Goal: Task Accomplishment & Management: Use online tool/utility

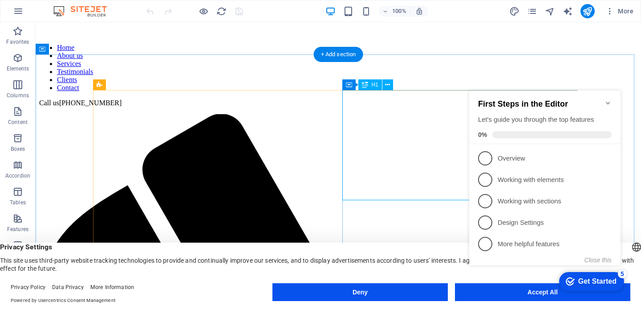
scroll to position [273, 0]
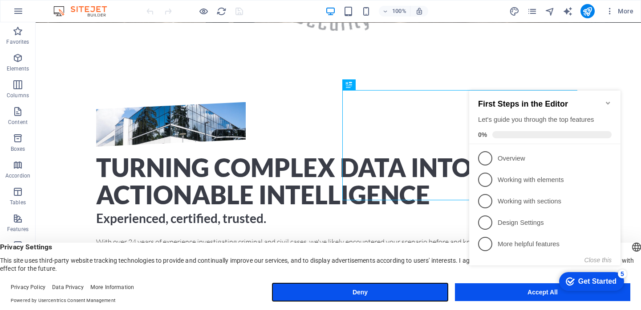
click at [430, 291] on button "Deny" at bounding box center [360, 292] width 175 height 18
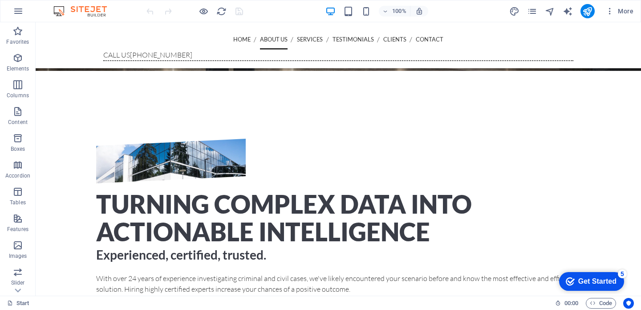
scroll to position [0, 0]
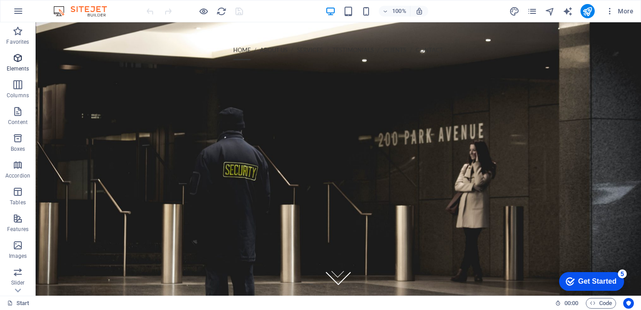
click at [18, 59] on icon "button" at bounding box center [17, 58] width 11 height 11
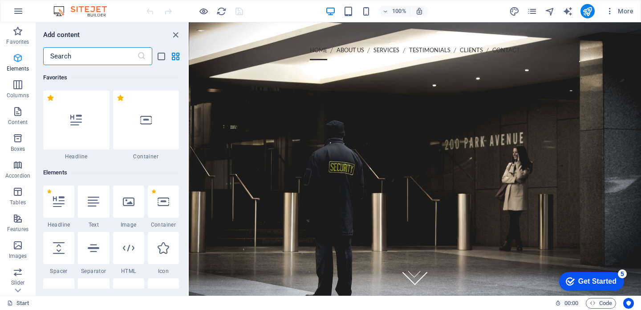
scroll to position [95, 0]
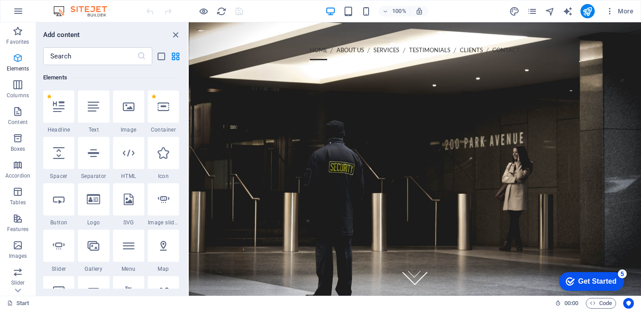
click at [18, 59] on icon "button" at bounding box center [17, 58] width 11 height 11
click at [17, 11] on icon "button" at bounding box center [18, 11] width 11 height 11
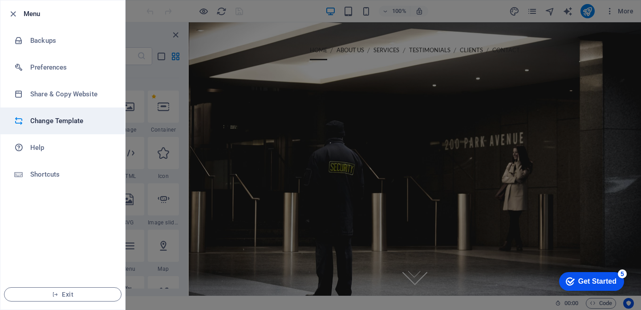
click at [65, 114] on li "Change Template" at bounding box center [62, 120] width 125 height 27
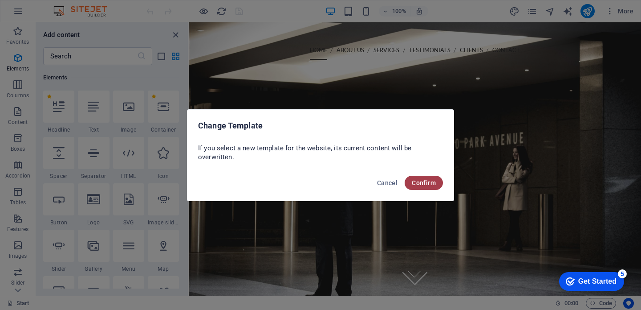
click at [424, 183] on span "Confirm" at bounding box center [424, 182] width 24 height 7
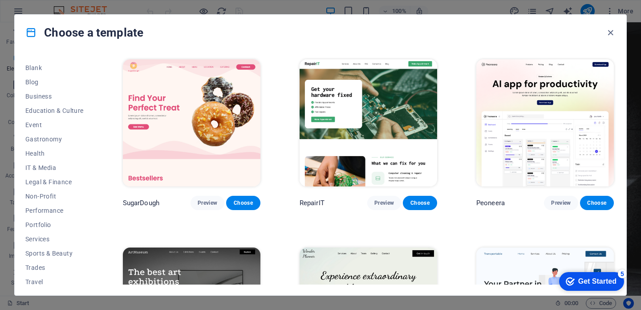
scroll to position [130, 0]
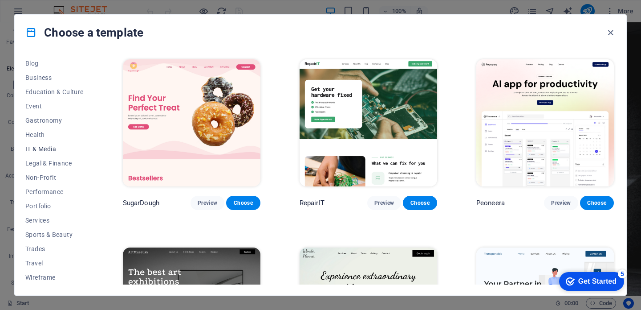
click at [36, 148] on span "IT & Media" at bounding box center [54, 148] width 58 height 7
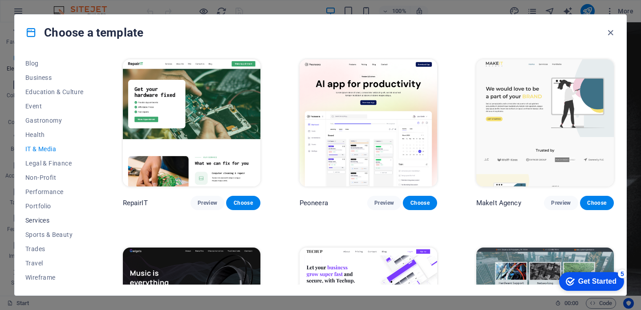
click at [36, 220] on span "Services" at bounding box center [54, 219] width 58 height 7
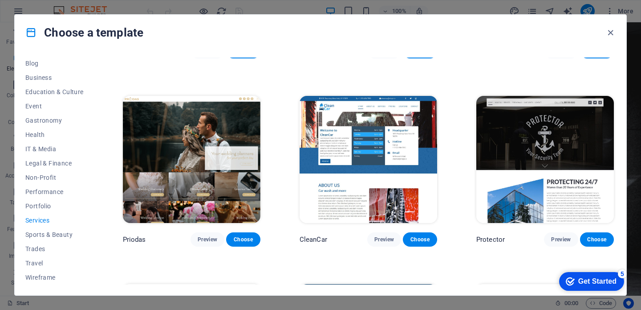
scroll to position [480, 0]
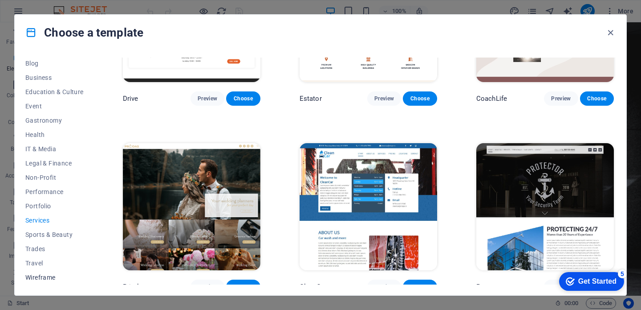
click at [32, 277] on span "Wireframe" at bounding box center [54, 276] width 58 height 7
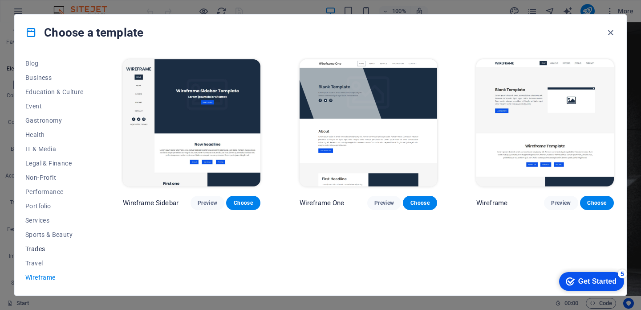
click at [37, 248] on span "Trades" at bounding box center [54, 248] width 58 height 7
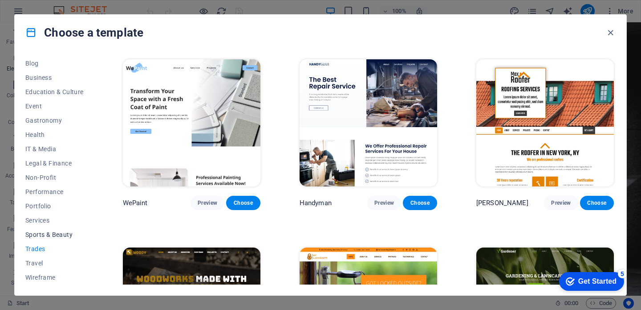
click at [41, 232] on span "Sports & Beauty" at bounding box center [54, 234] width 58 height 7
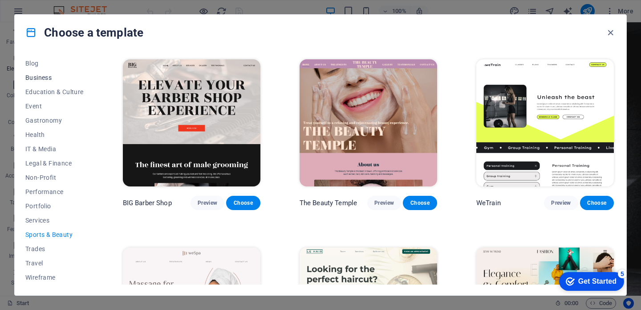
click at [38, 76] on span "Business" at bounding box center [54, 77] width 58 height 7
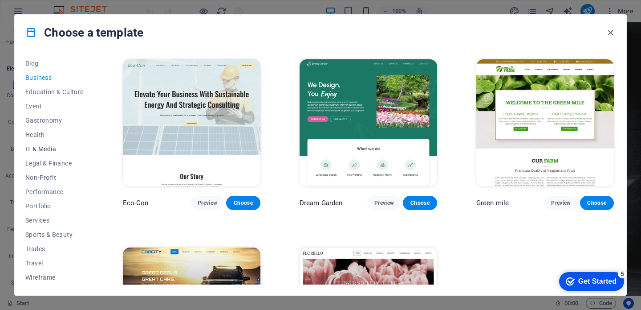
click at [45, 147] on span "IT & Media" at bounding box center [54, 148] width 58 height 7
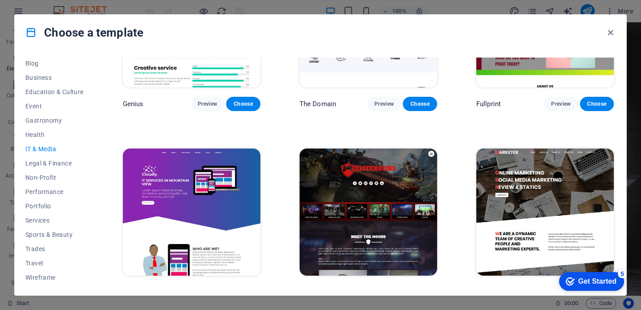
scroll to position [484, 0]
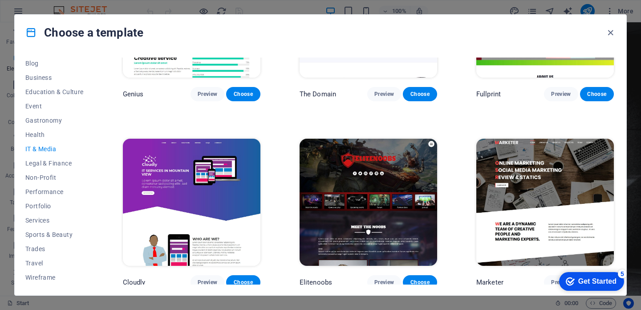
drag, startPoint x: 616, startPoint y: 228, endPoint x: 620, endPoint y: 173, distance: 55.8
click at [620, 173] on div "All Templates My Templates New Trending Landingpage Multipager Onepager Art & D…" at bounding box center [321, 172] width 612 height 245
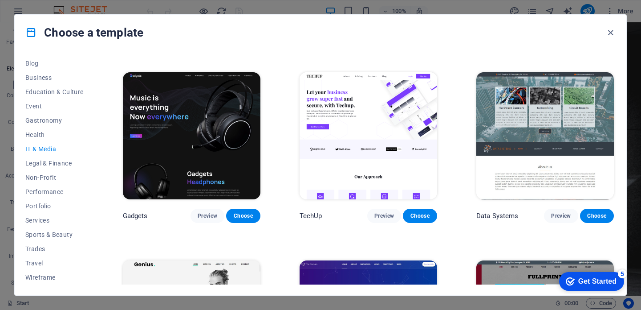
scroll to position [163, 0]
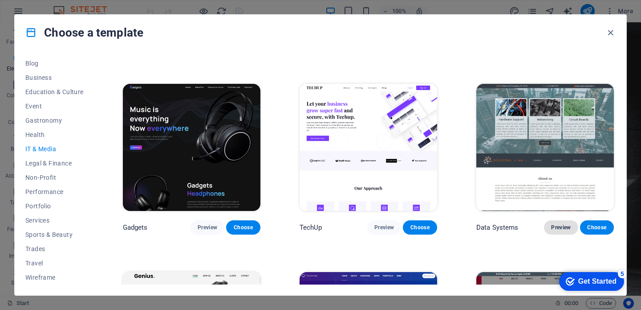
click at [562, 224] on span "Preview" at bounding box center [561, 227] width 20 height 7
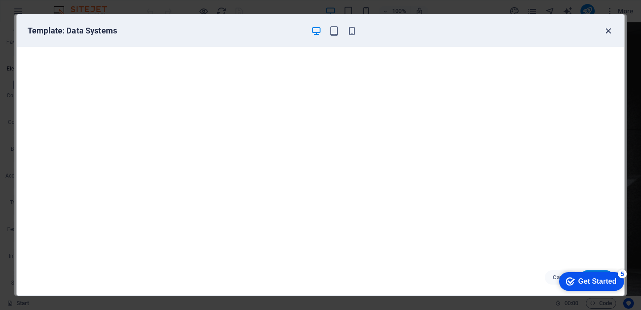
click at [608, 32] on icon "button" at bounding box center [608, 31] width 10 height 10
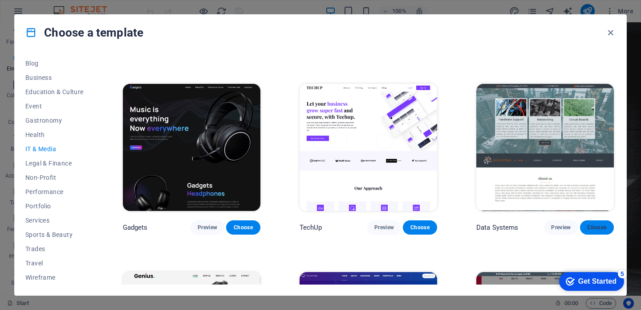
click at [592, 224] on span "Choose" at bounding box center [597, 227] width 20 height 7
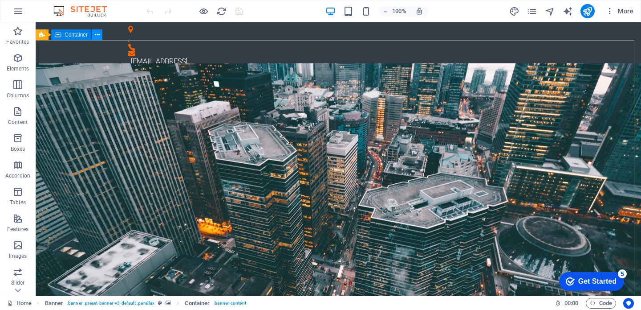
click at [96, 37] on icon at bounding box center [97, 34] width 5 height 9
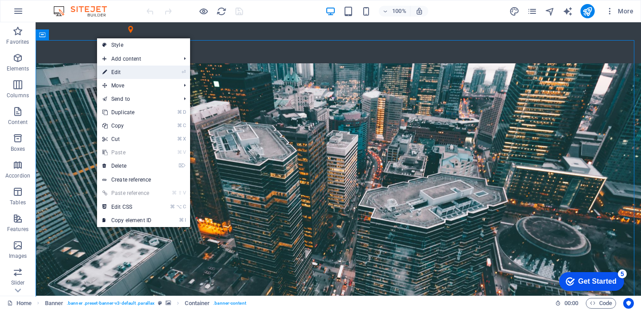
click at [114, 70] on link "⏎ Edit" at bounding box center [127, 71] width 60 height 13
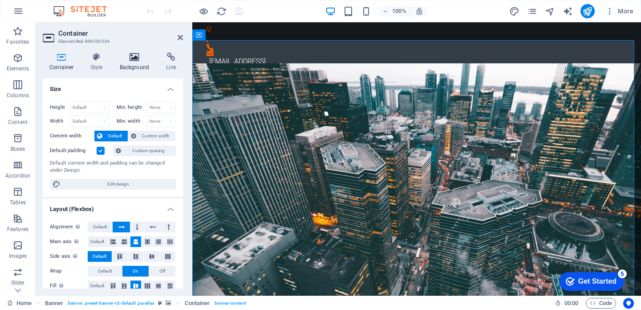
click at [139, 61] on h4 "Background" at bounding box center [136, 62] width 47 height 19
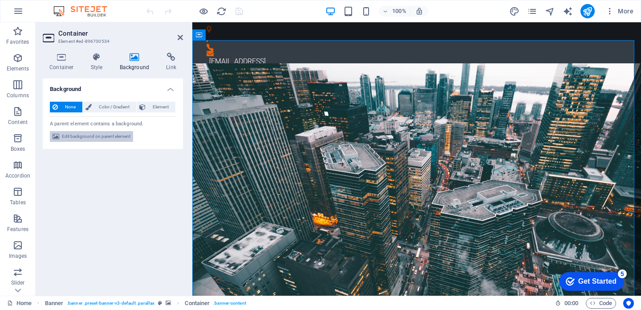
click at [111, 139] on span "Edit background on parent element" at bounding box center [96, 136] width 69 height 11
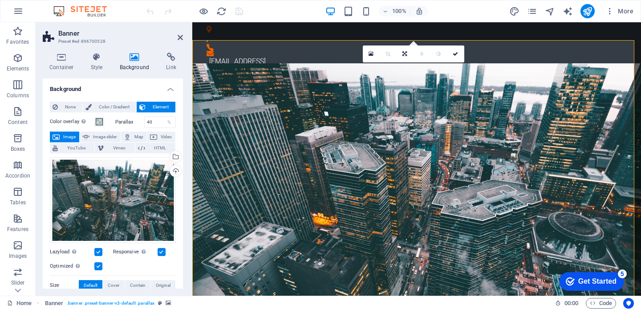
click at [69, 136] on span "Image" at bounding box center [69, 136] width 14 height 11
click at [173, 169] on div "Upload" at bounding box center [174, 171] width 13 height 13
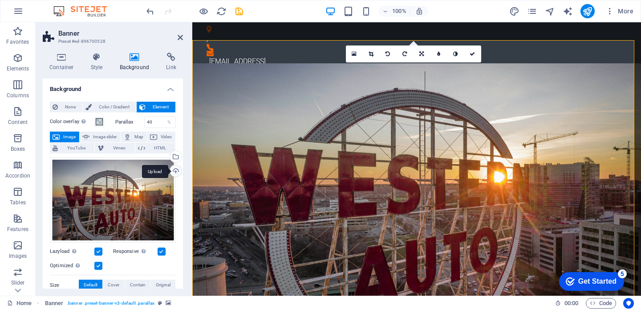
click at [172, 169] on div "Upload" at bounding box center [174, 171] width 13 height 13
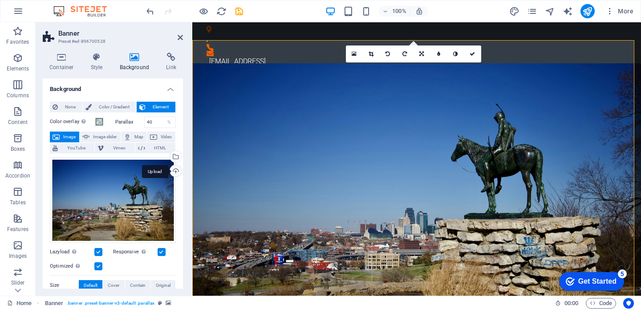
click at [175, 170] on div "Upload" at bounding box center [174, 171] width 13 height 13
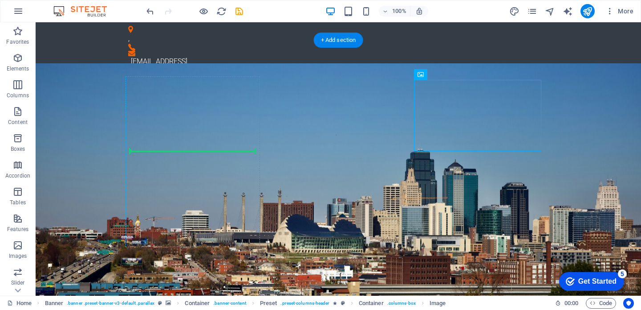
drag, startPoint x: 490, startPoint y: 121, endPoint x: 228, endPoint y: 121, distance: 261.9
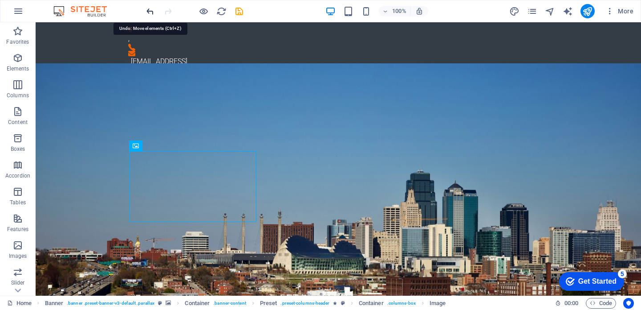
click at [149, 12] on icon "undo" at bounding box center [150, 11] width 10 height 10
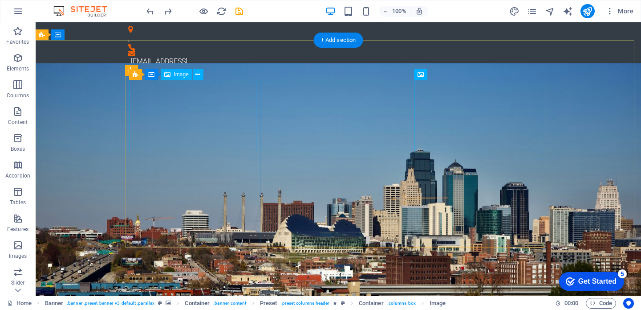
click at [197, 76] on icon at bounding box center [198, 74] width 5 height 9
click at [180, 75] on span "Image" at bounding box center [181, 74] width 15 height 5
click at [197, 74] on icon at bounding box center [198, 74] width 5 height 9
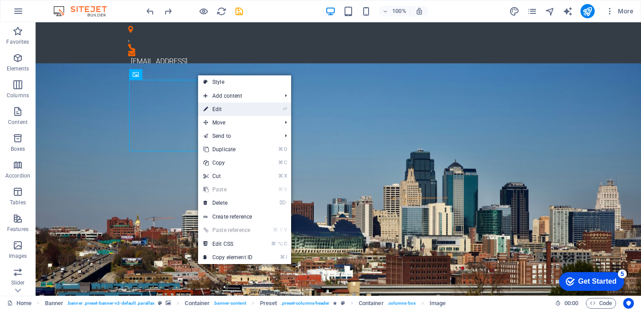
click at [228, 110] on link "⏎ Edit" at bounding box center [228, 108] width 60 height 13
select select "%"
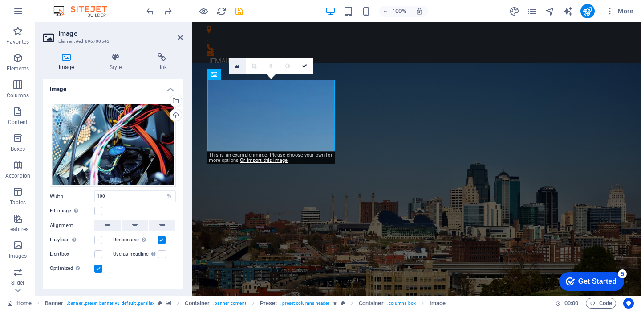
click at [236, 64] on icon at bounding box center [237, 66] width 5 height 6
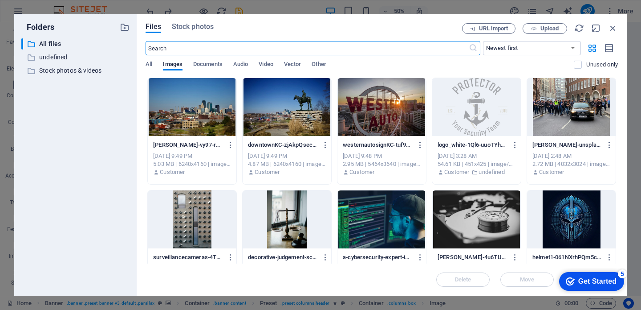
click at [470, 228] on div at bounding box center [476, 219] width 89 height 58
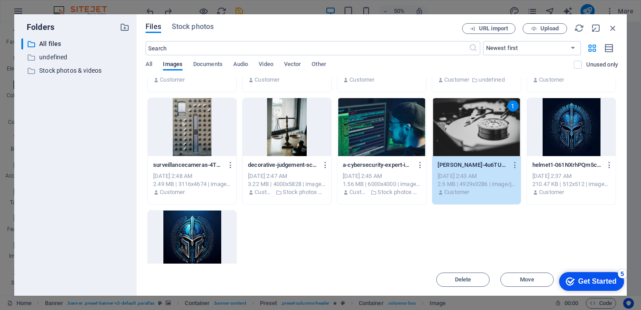
scroll to position [91, 0]
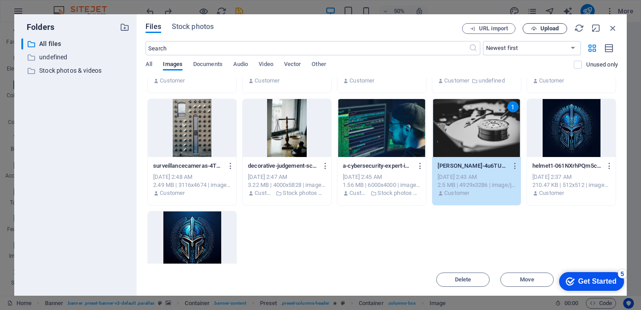
click at [541, 27] on span "Upload" at bounding box center [550, 28] width 18 height 5
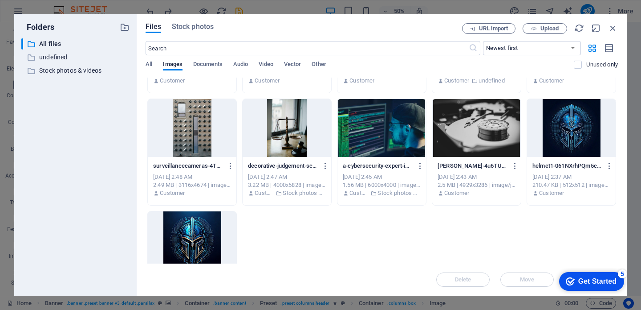
click at [494, 128] on div at bounding box center [476, 128] width 89 height 58
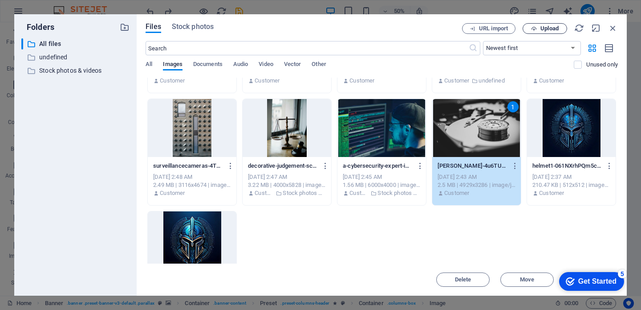
click at [538, 26] on span "Upload" at bounding box center [545, 29] width 37 height 6
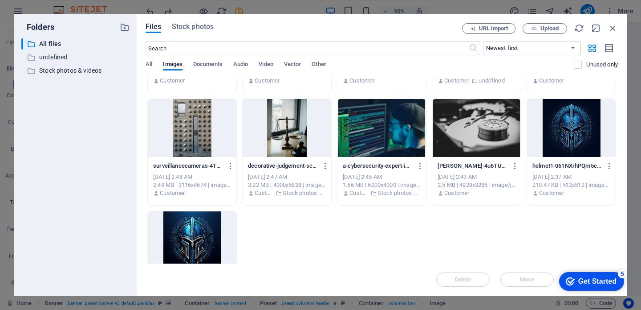
click at [368, 248] on div "[PERSON_NAME]-vy97-r8cSro-unsplash--ixNTdE0GNBUnqN2UZAv_A.jpg [PERSON_NAME]-vy9…" at bounding box center [382, 151] width 473 height 331
click at [611, 30] on icon "button" at bounding box center [613, 28] width 10 height 10
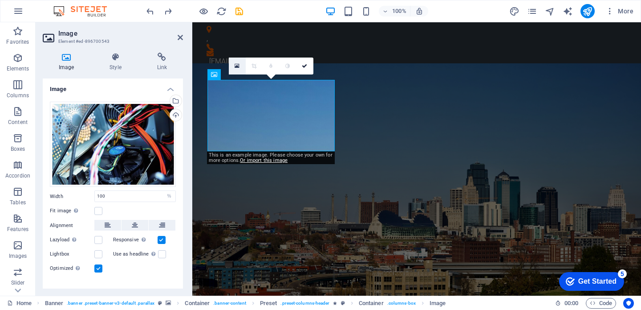
click at [238, 67] on icon at bounding box center [237, 66] width 5 height 6
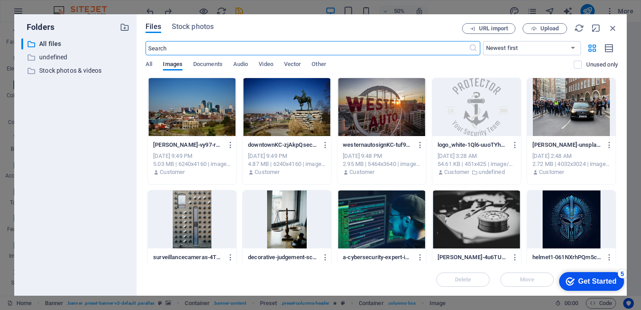
click at [480, 235] on div at bounding box center [476, 219] width 89 height 58
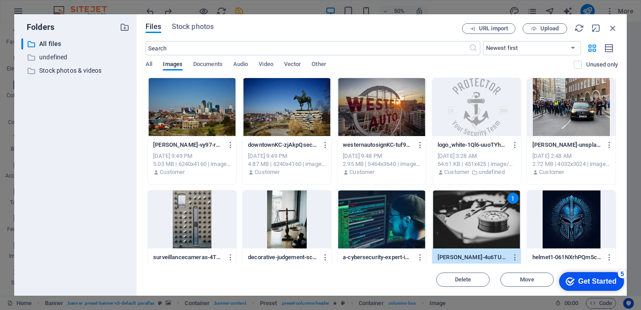
click at [599, 277] on div "Get Started" at bounding box center [598, 281] width 38 height 8
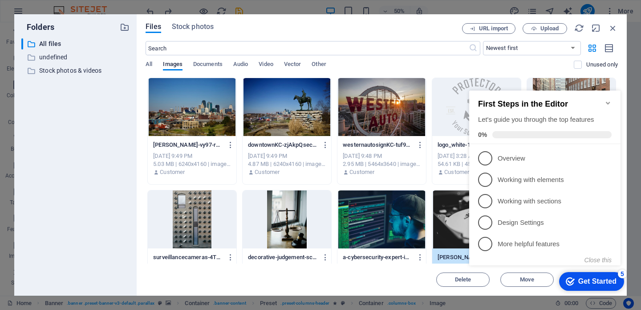
click at [412, 276] on div "Delete Move Insert" at bounding box center [382, 274] width 473 height 23
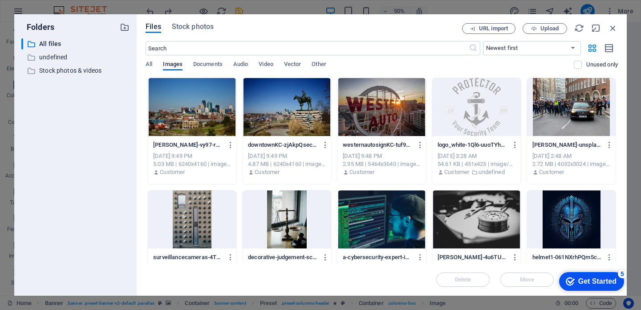
click div "checkmark Get Started 5 First Steps in the Editor Let's guide you through the t…"
click at [486, 222] on div at bounding box center [476, 219] width 89 height 58
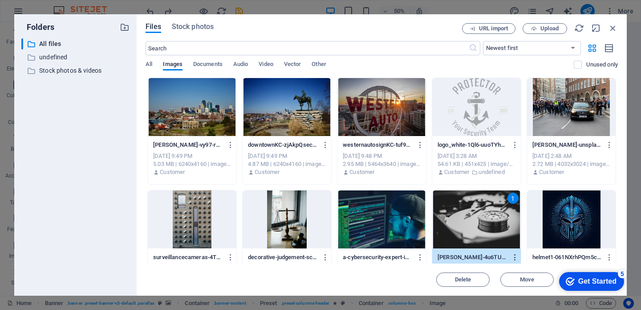
click at [513, 256] on icon "button" at bounding box center [515, 257] width 8 height 8
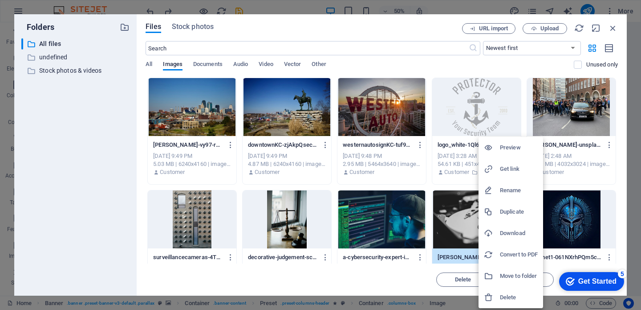
click at [412, 285] on div at bounding box center [320, 155] width 641 height 310
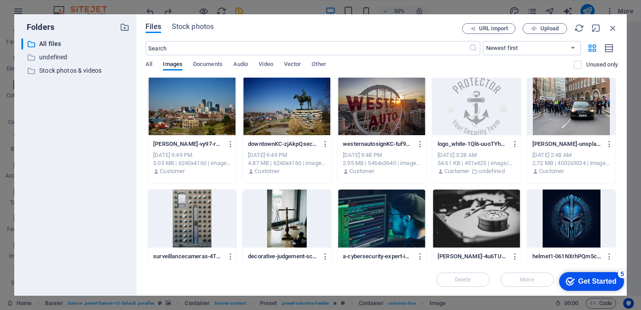
click at [485, 238] on div at bounding box center [476, 218] width 89 height 58
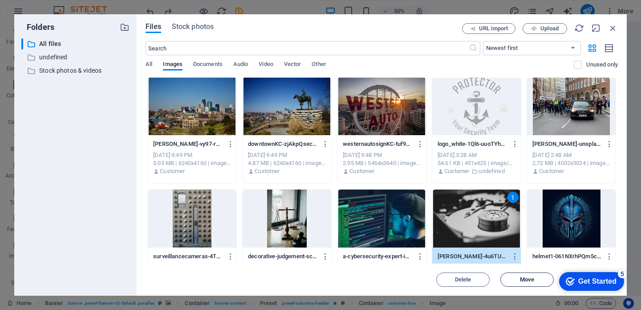
click at [522, 278] on span "Move" at bounding box center [527, 279] width 14 height 5
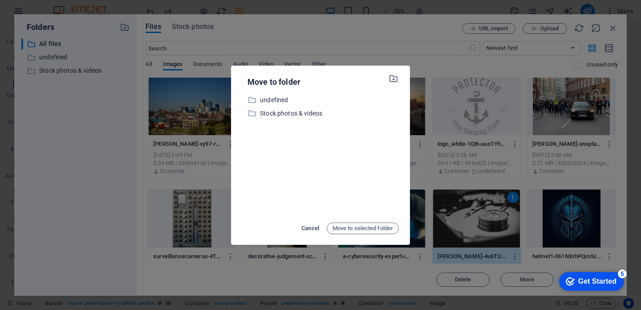
click at [310, 227] on span "Cancel" at bounding box center [311, 228] width 18 height 11
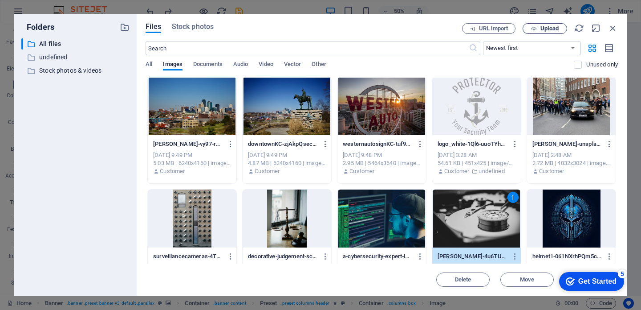
click at [543, 28] on span "Upload" at bounding box center [550, 28] width 18 height 5
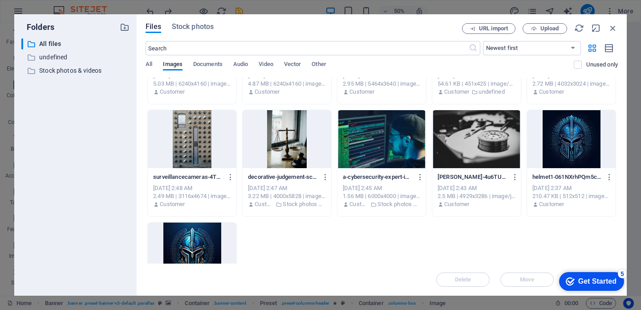
scroll to position [0, 0]
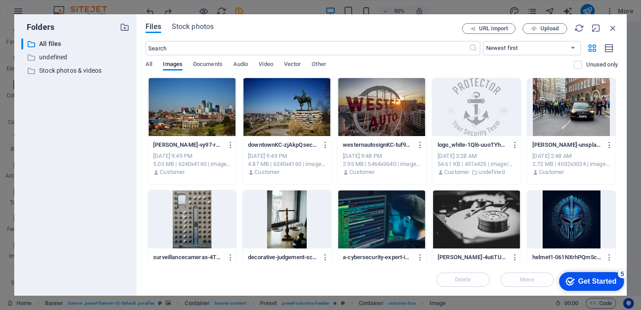
click at [476, 213] on div at bounding box center [476, 219] width 89 height 58
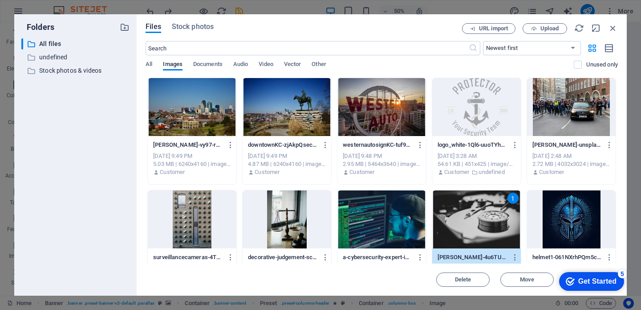
click at [476, 213] on div "1" at bounding box center [476, 219] width 89 height 58
